Goal: Information Seeking & Learning: Learn about a topic

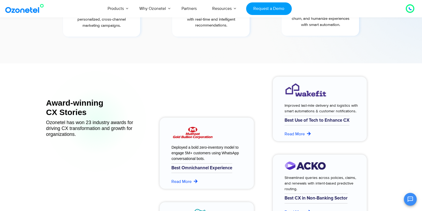
scroll to position [2087, 0]
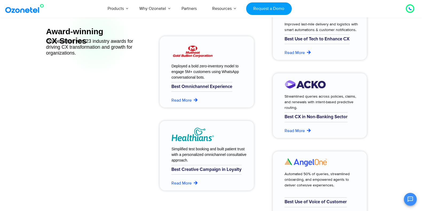
click at [211, 61] on div at bounding box center [188, 52] width 51 height 18
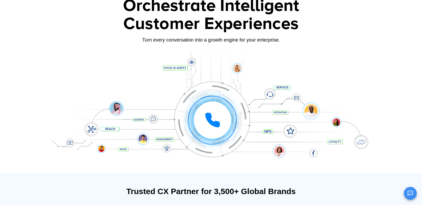
scroll to position [0, 0]
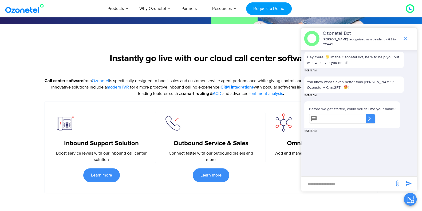
scroll to position [177, 0]
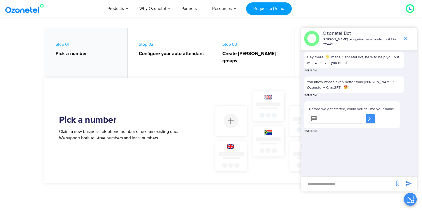
scroll to position [237, 0]
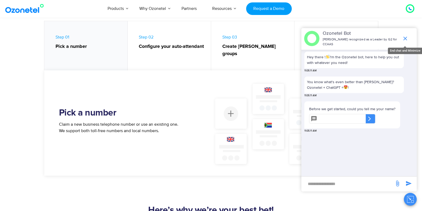
click at [404, 38] on icon "end chat or minimize" at bounding box center [405, 39] width 4 height 4
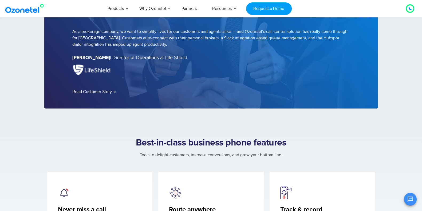
scroll to position [941, 0]
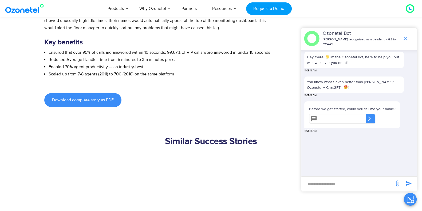
scroll to position [447, 0]
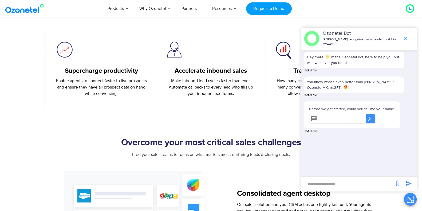
scroll to position [231, 0]
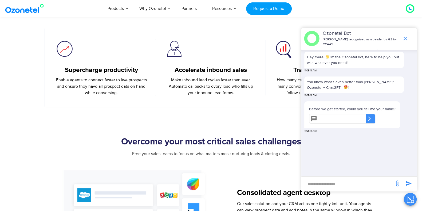
click at [404, 37] on icon "end chat or minimize" at bounding box center [405, 38] width 6 height 6
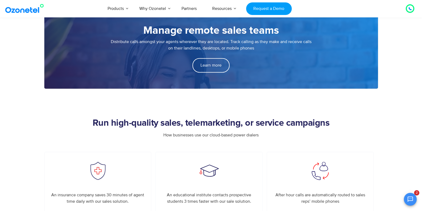
scroll to position [899, 0]
